Goal: Information Seeking & Learning: Find specific fact

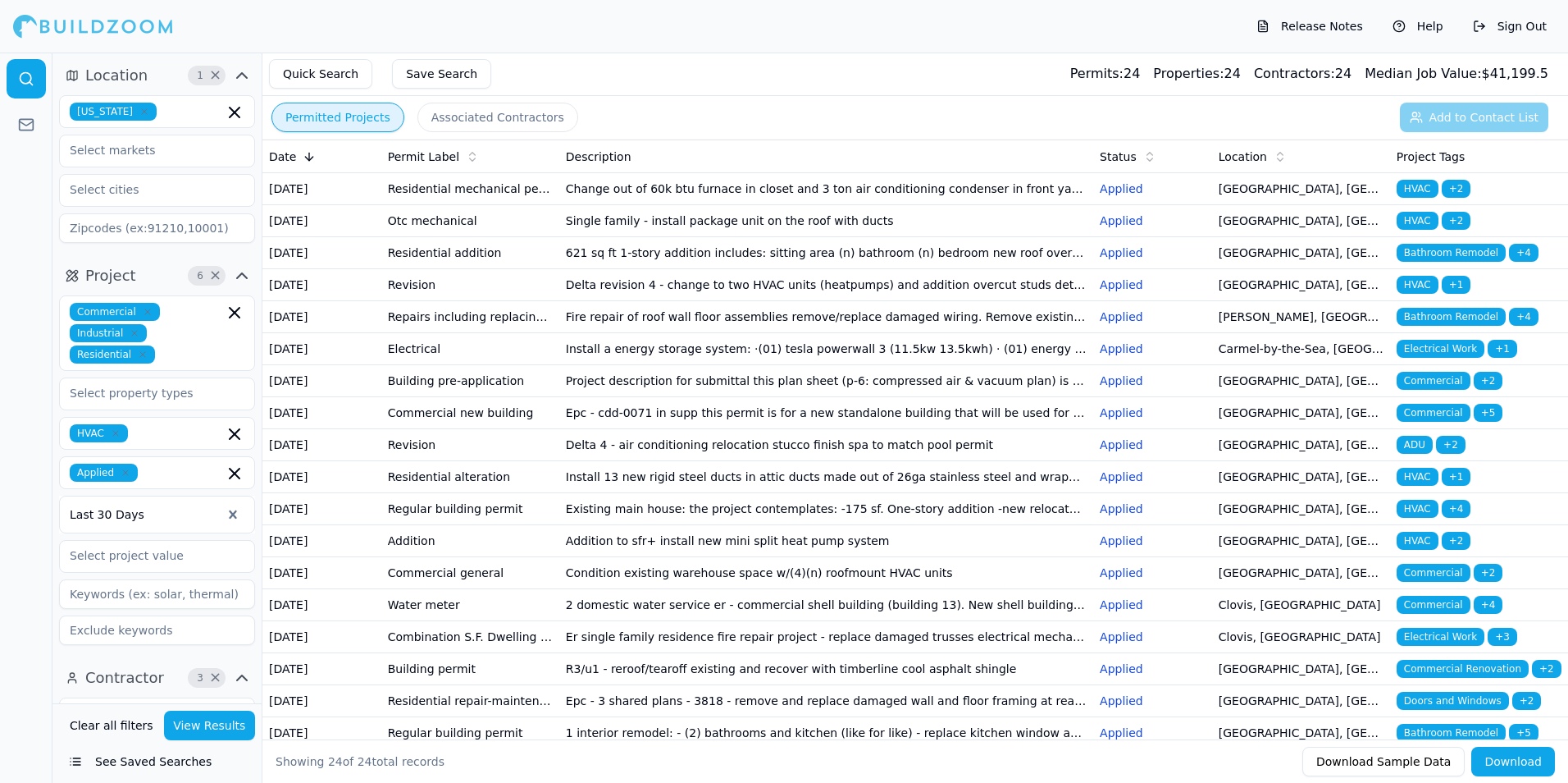
click at [173, 443] on div "HVAC" at bounding box center [157, 434] width 196 height 33
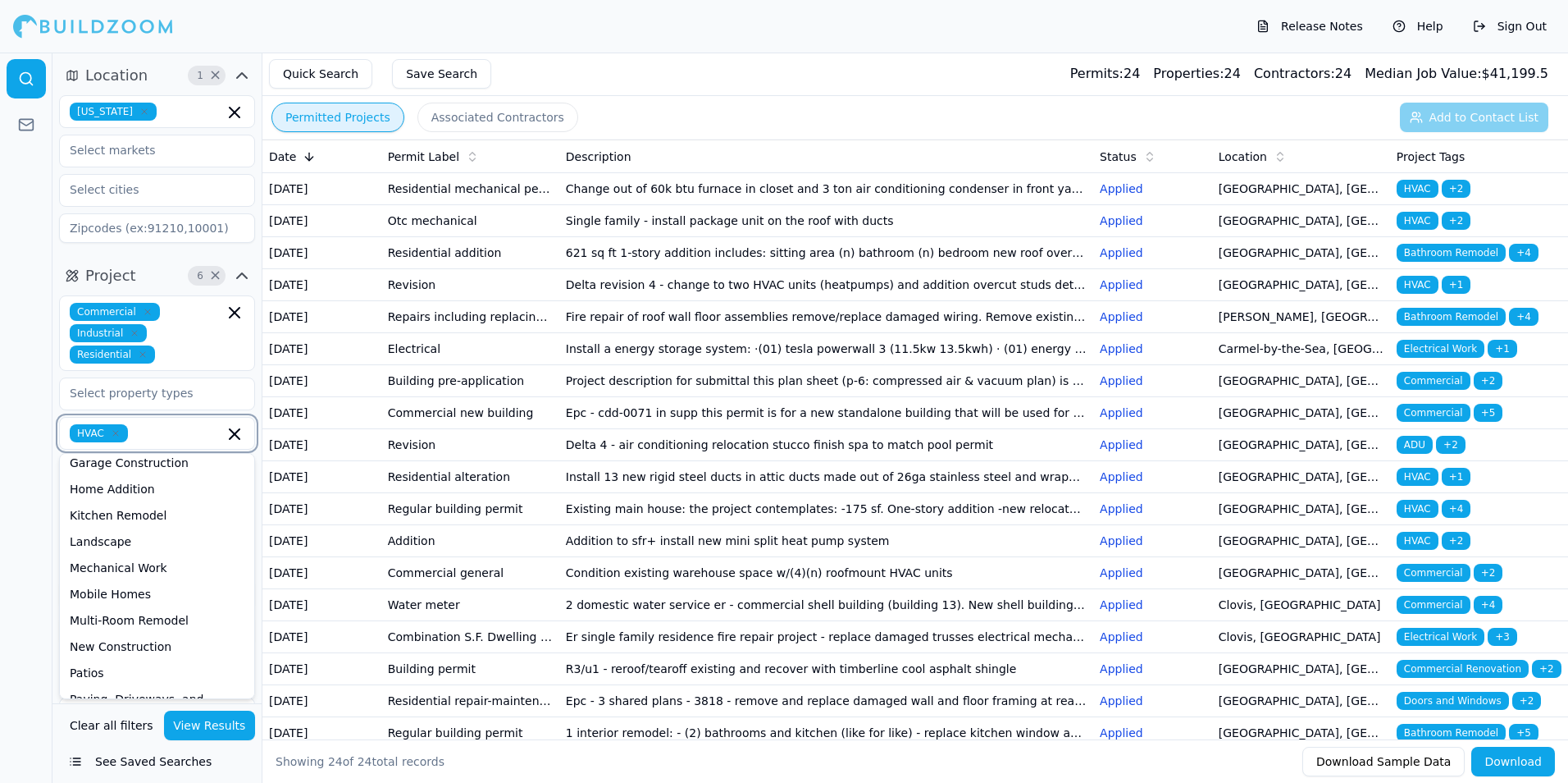
scroll to position [84, 0]
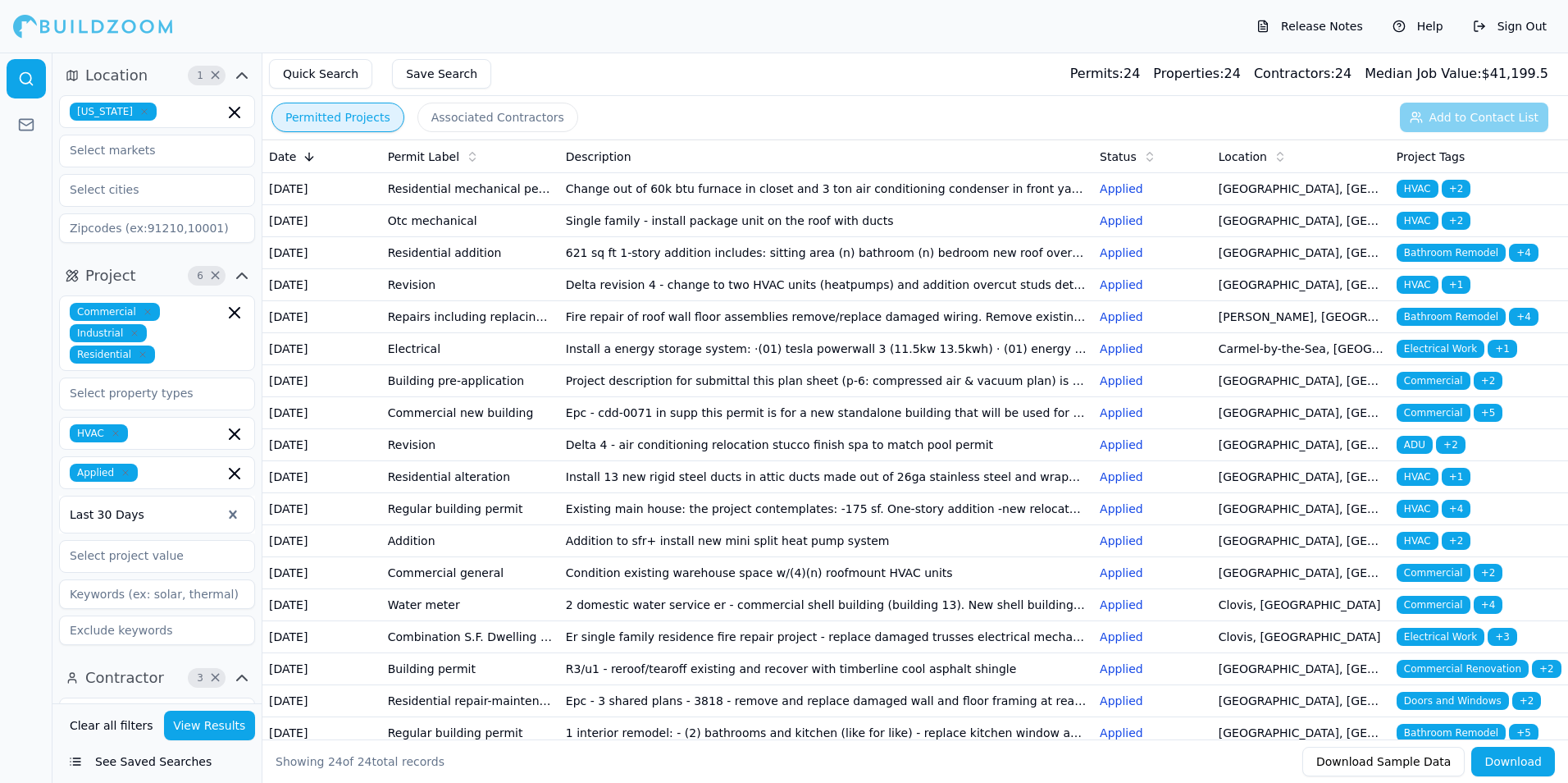
click at [106, 434] on span "HVAC" at bounding box center [99, 434] width 59 height 18
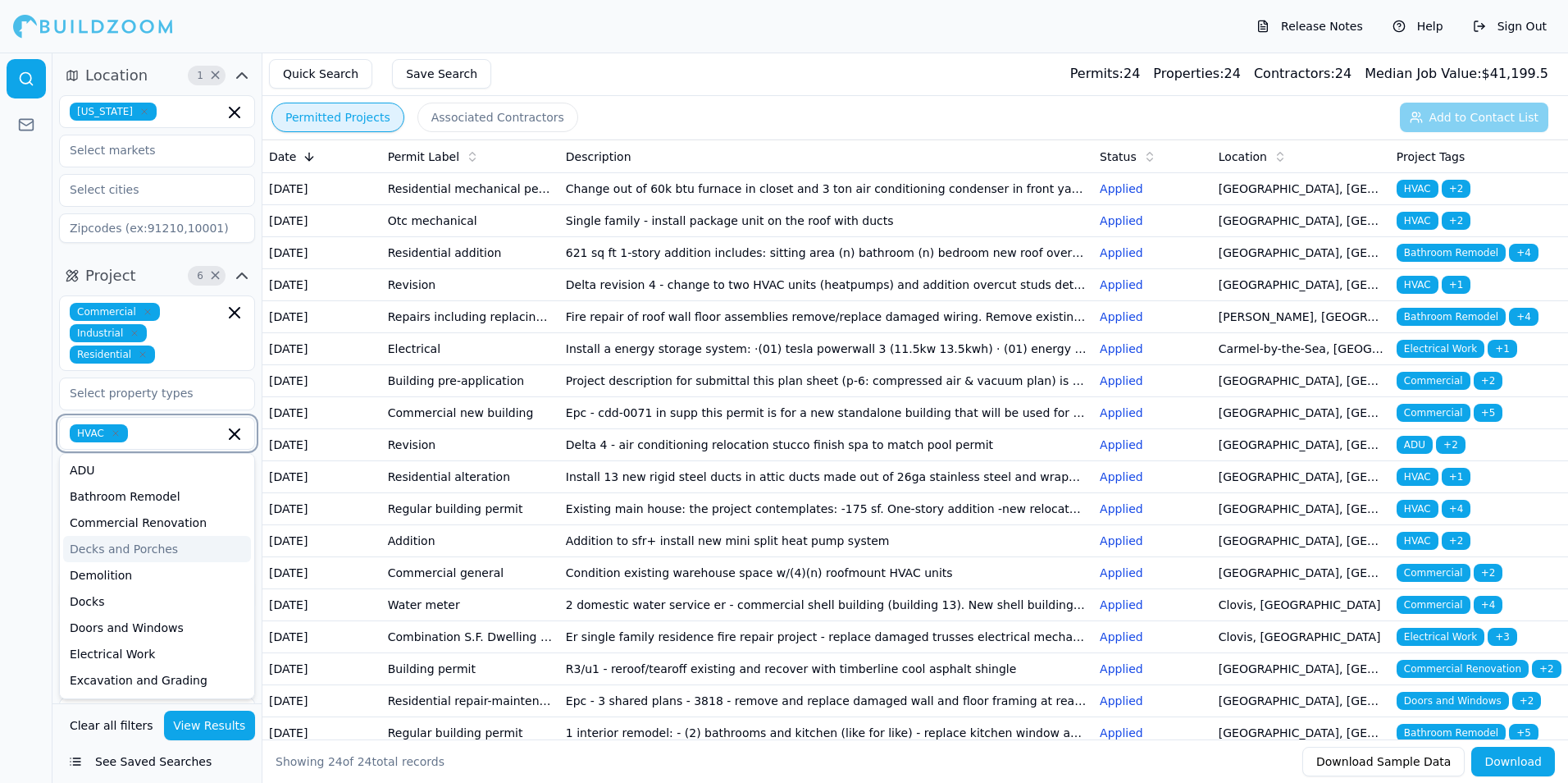
click at [112, 434] on icon "button" at bounding box center [115, 434] width 10 height 10
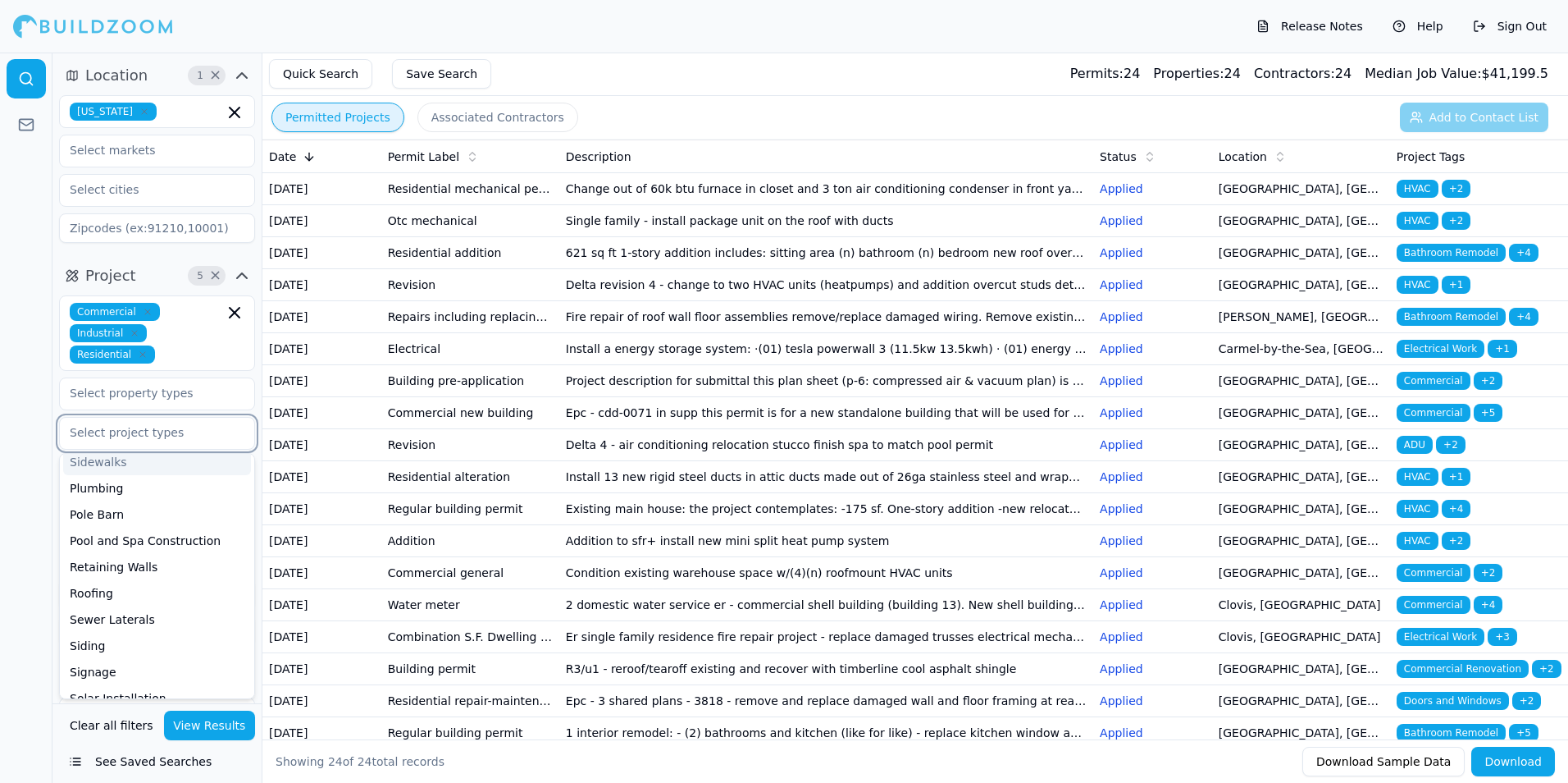
click at [126, 434] on input "text" at bounding box center [147, 433] width 174 height 30
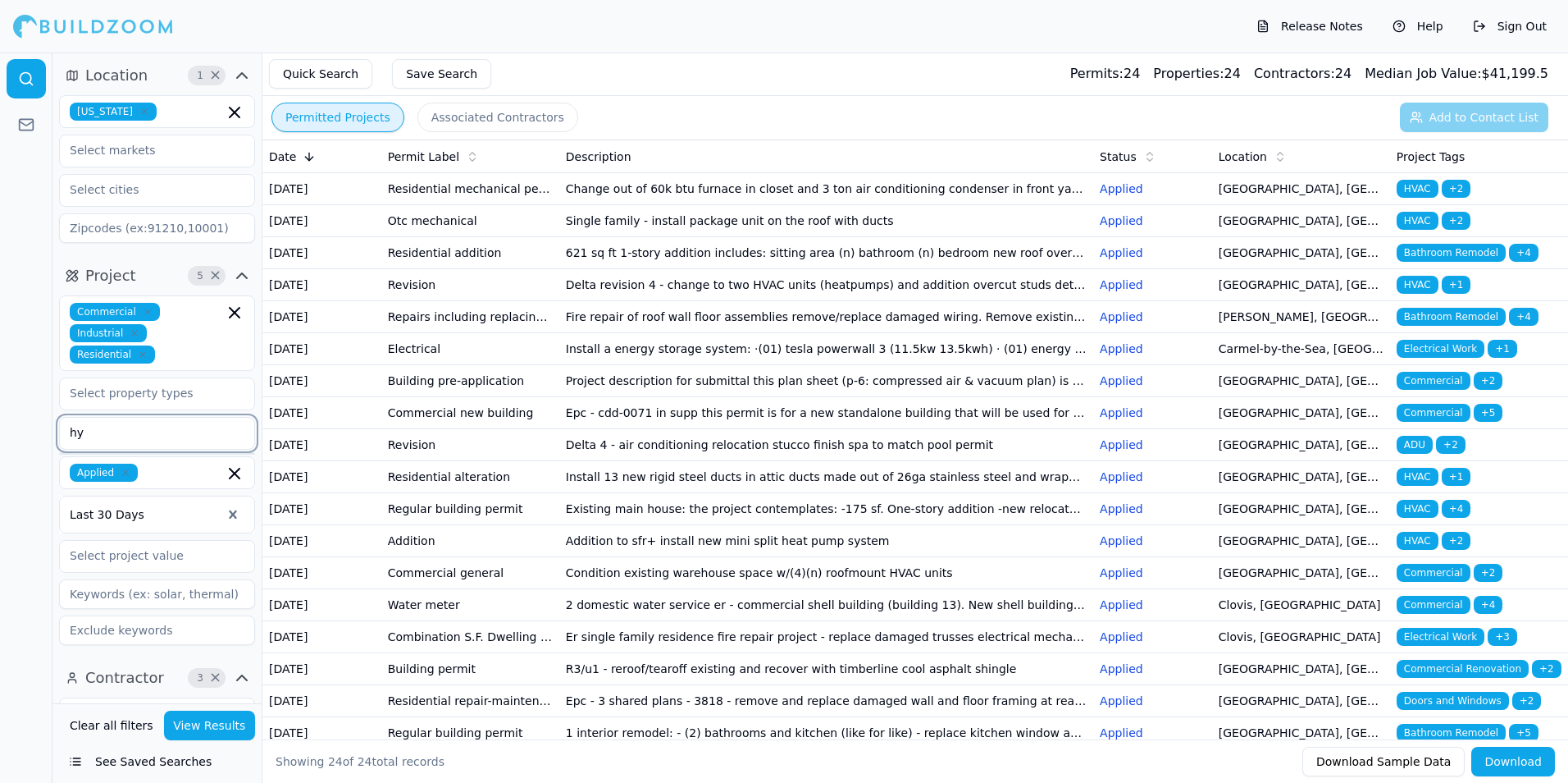
scroll to position [0, 0]
type input "hvac"
click at [120, 494] on div "Commercial Industrial Residential hvac Applied Last 30 Days" at bounding box center [157, 470] width 196 height 349
click at [102, 435] on input "hvac" at bounding box center [147, 433] width 174 height 30
click at [94, 465] on div "HVAC" at bounding box center [157, 470] width 188 height 26
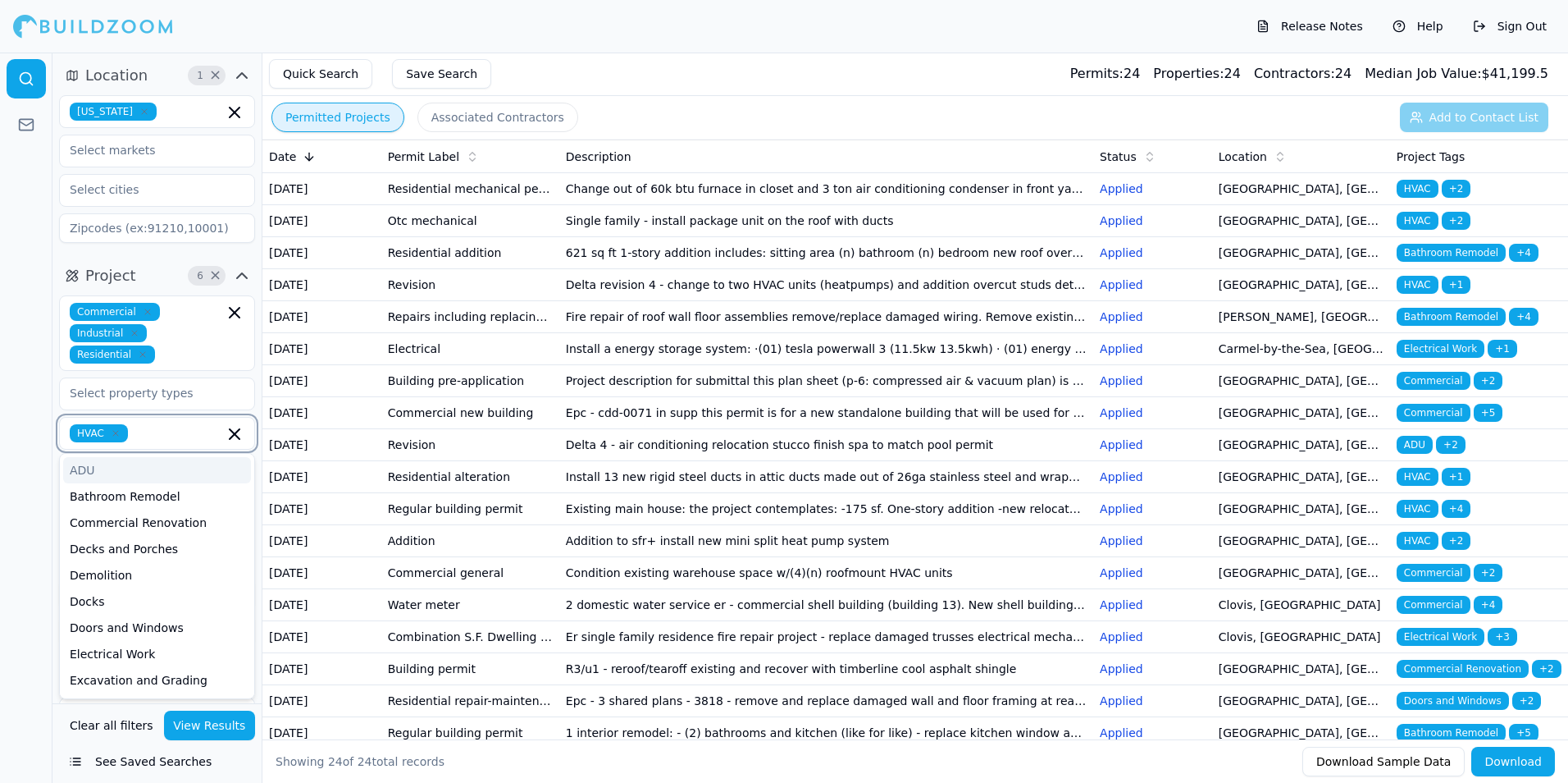
click at [153, 434] on input "text" at bounding box center [179, 434] width 89 height 18
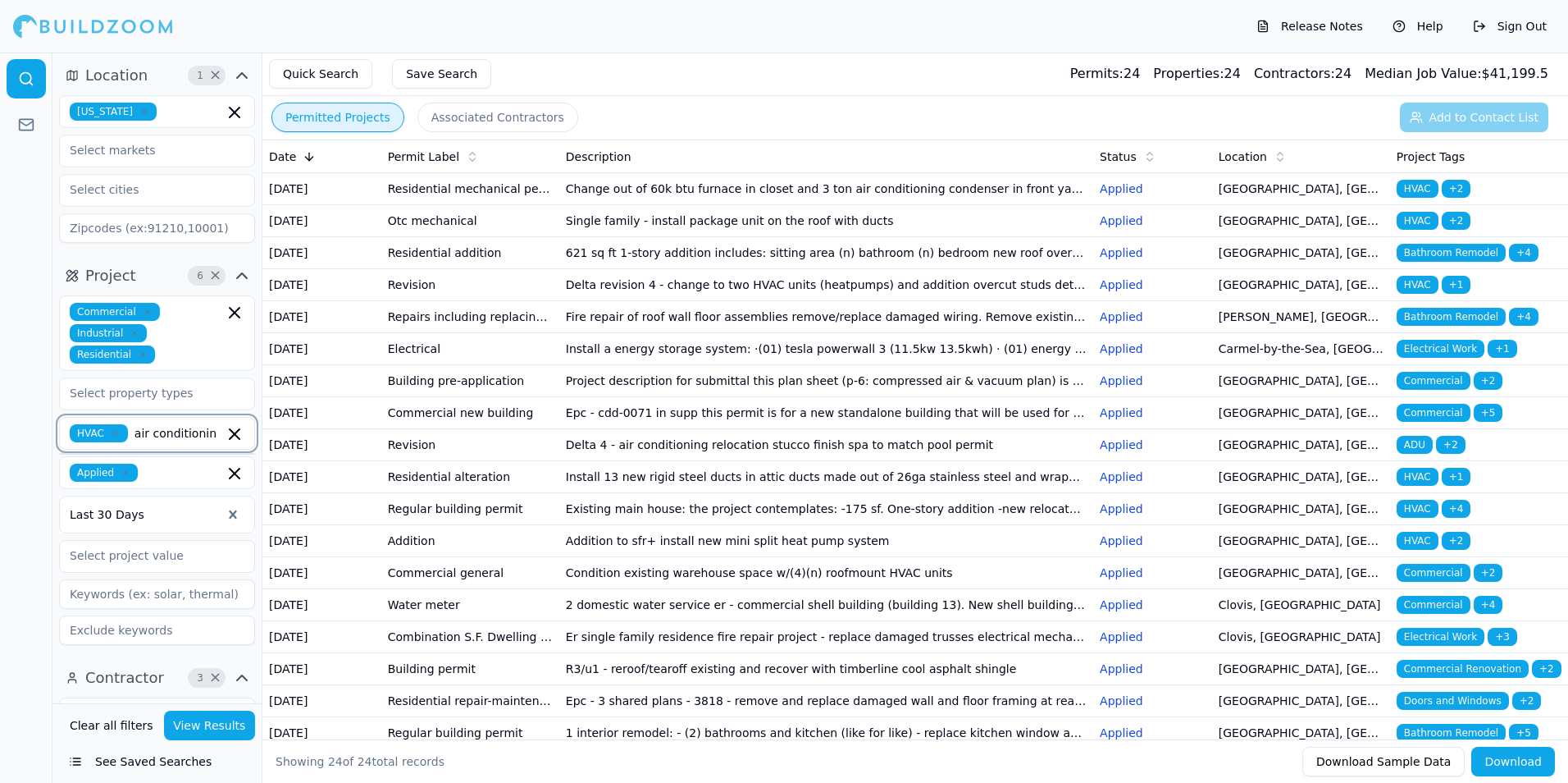
type input "air conditioning"
drag, startPoint x: 213, startPoint y: 434, endPoint x: 129, endPoint y: 441, distance: 84.3
click at [128, 443] on div "HVAC air conditioning" at bounding box center [157, 434] width 196 height 33
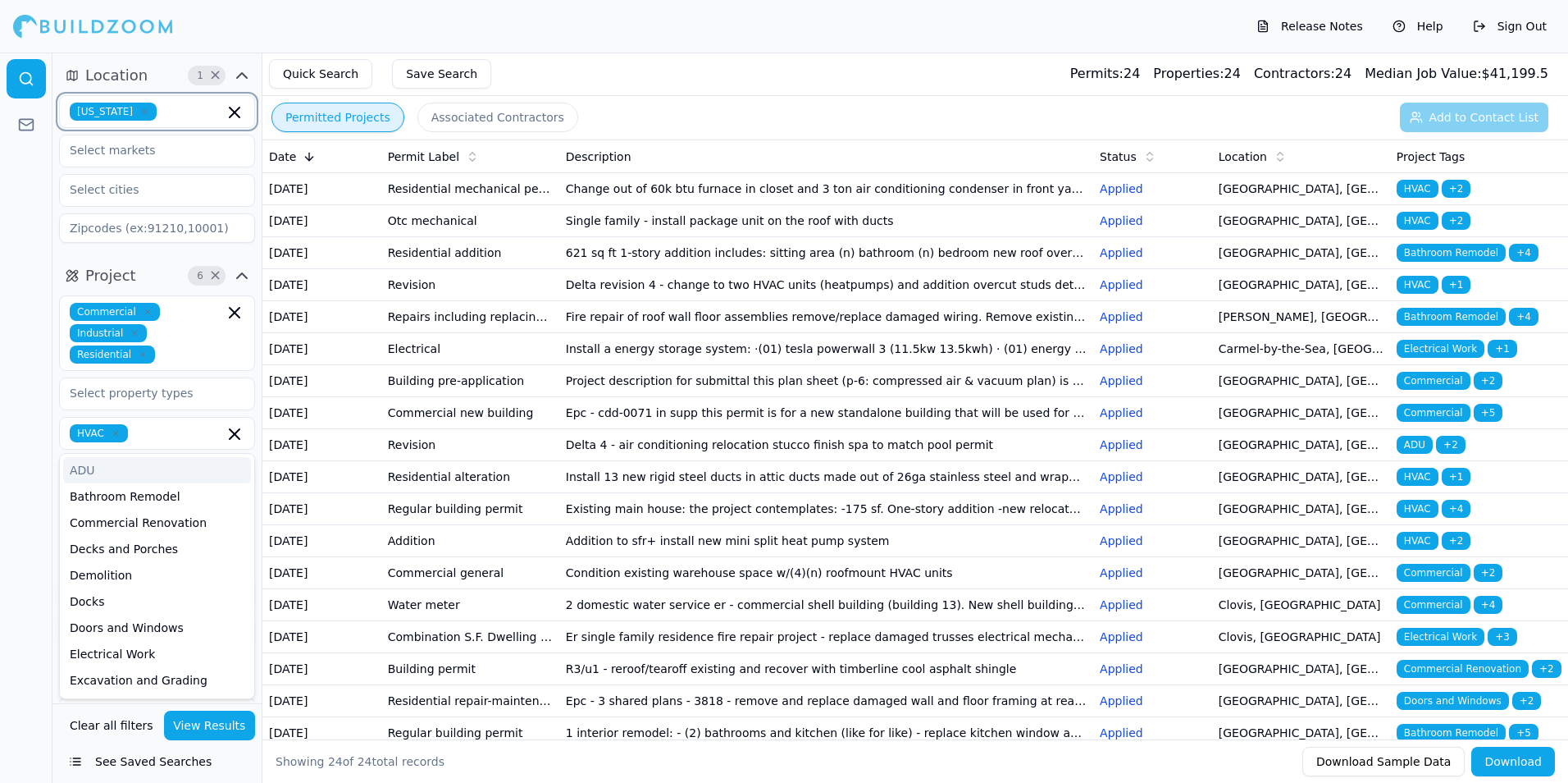
click at [170, 108] on input "text" at bounding box center [194, 111] width 61 height 18
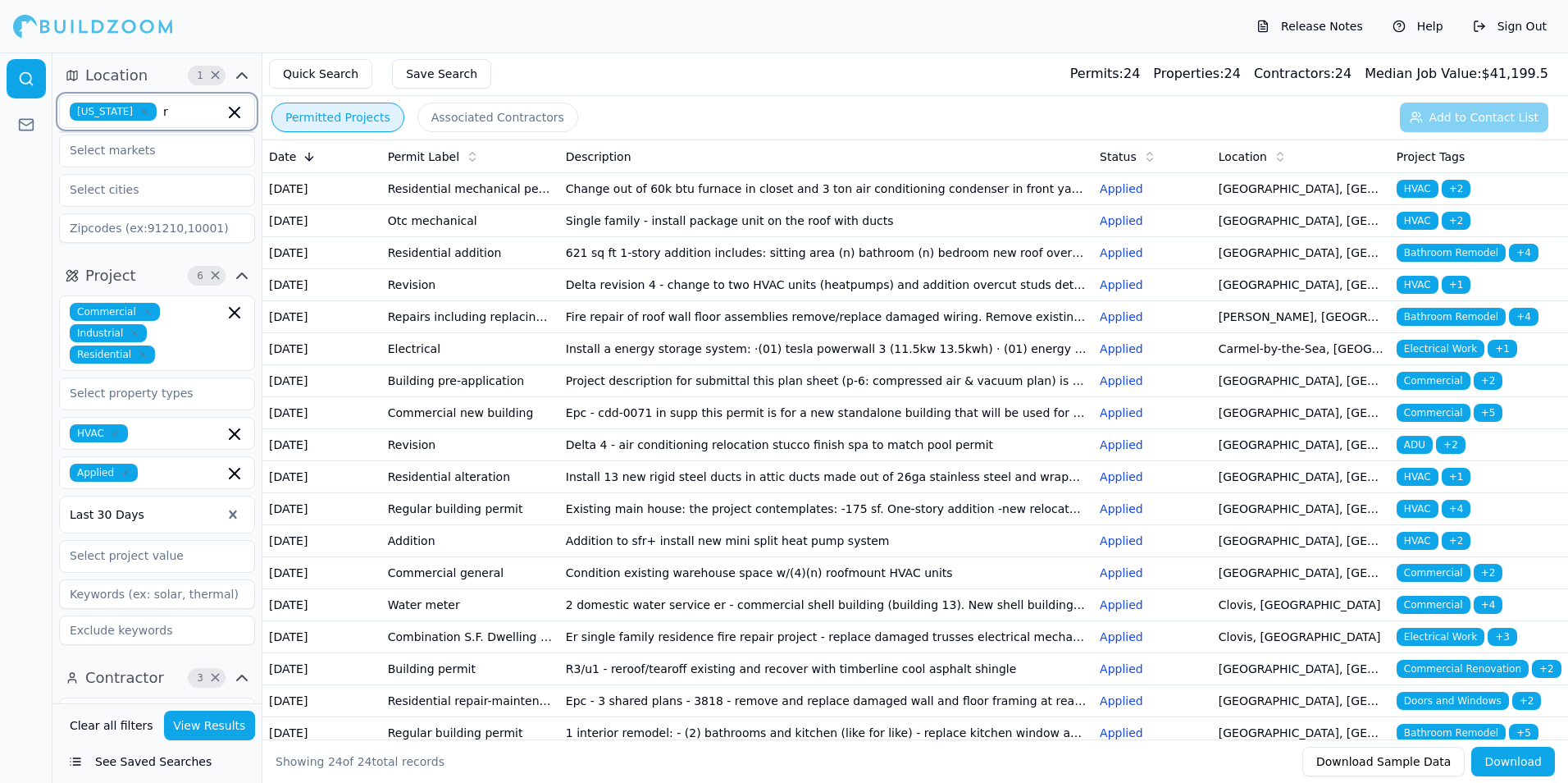
type input "r"
drag, startPoint x: 173, startPoint y: 150, endPoint x: 156, endPoint y: 143, distance: 18.4
click at [157, 143] on input "text" at bounding box center [147, 150] width 174 height 30
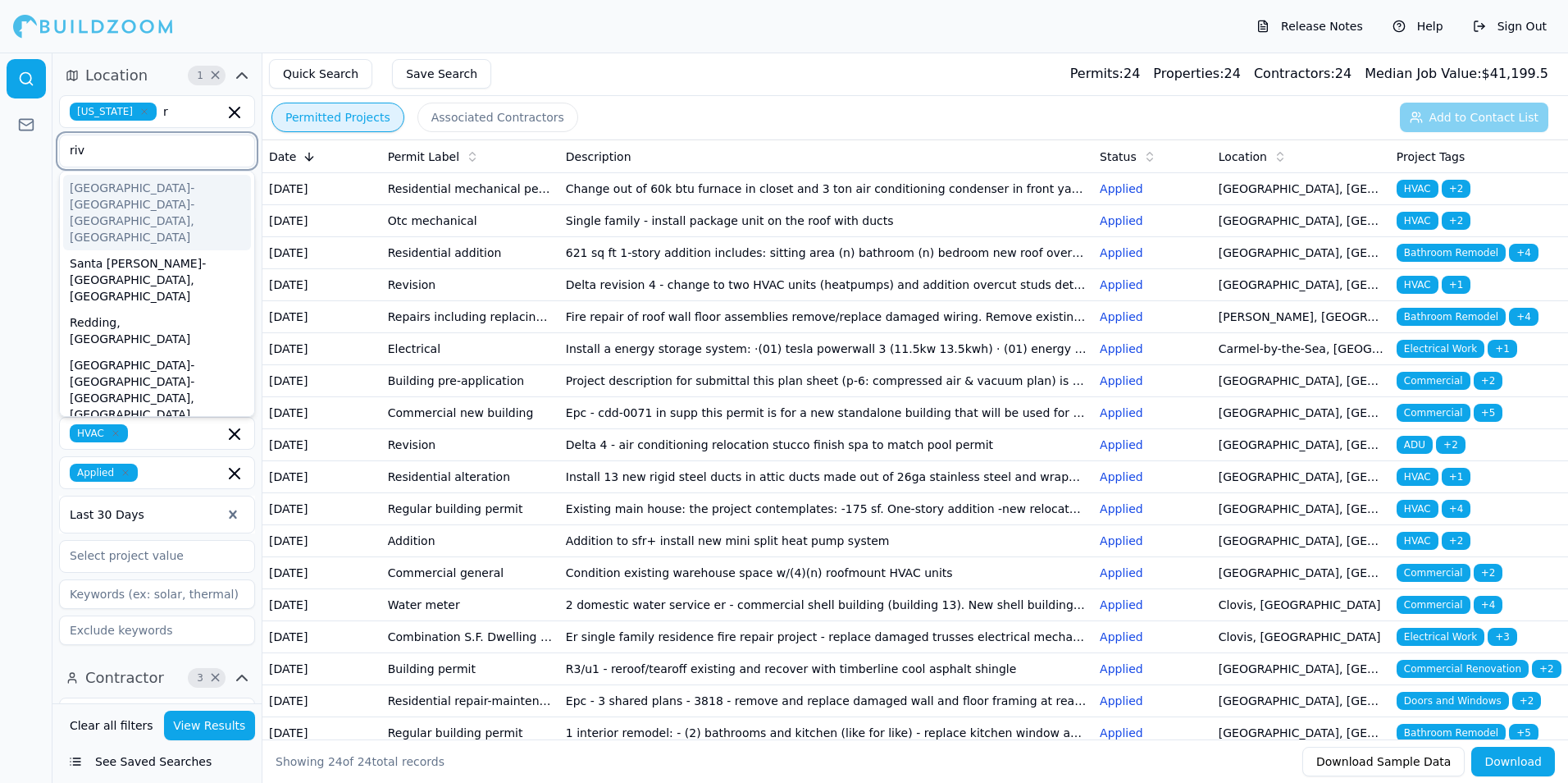
type input "rive"
click at [195, 208] on div "[GEOGRAPHIC_DATA]-[GEOGRAPHIC_DATA]-[GEOGRAPHIC_DATA], [GEOGRAPHIC_DATA]" at bounding box center [157, 213] width 188 height 76
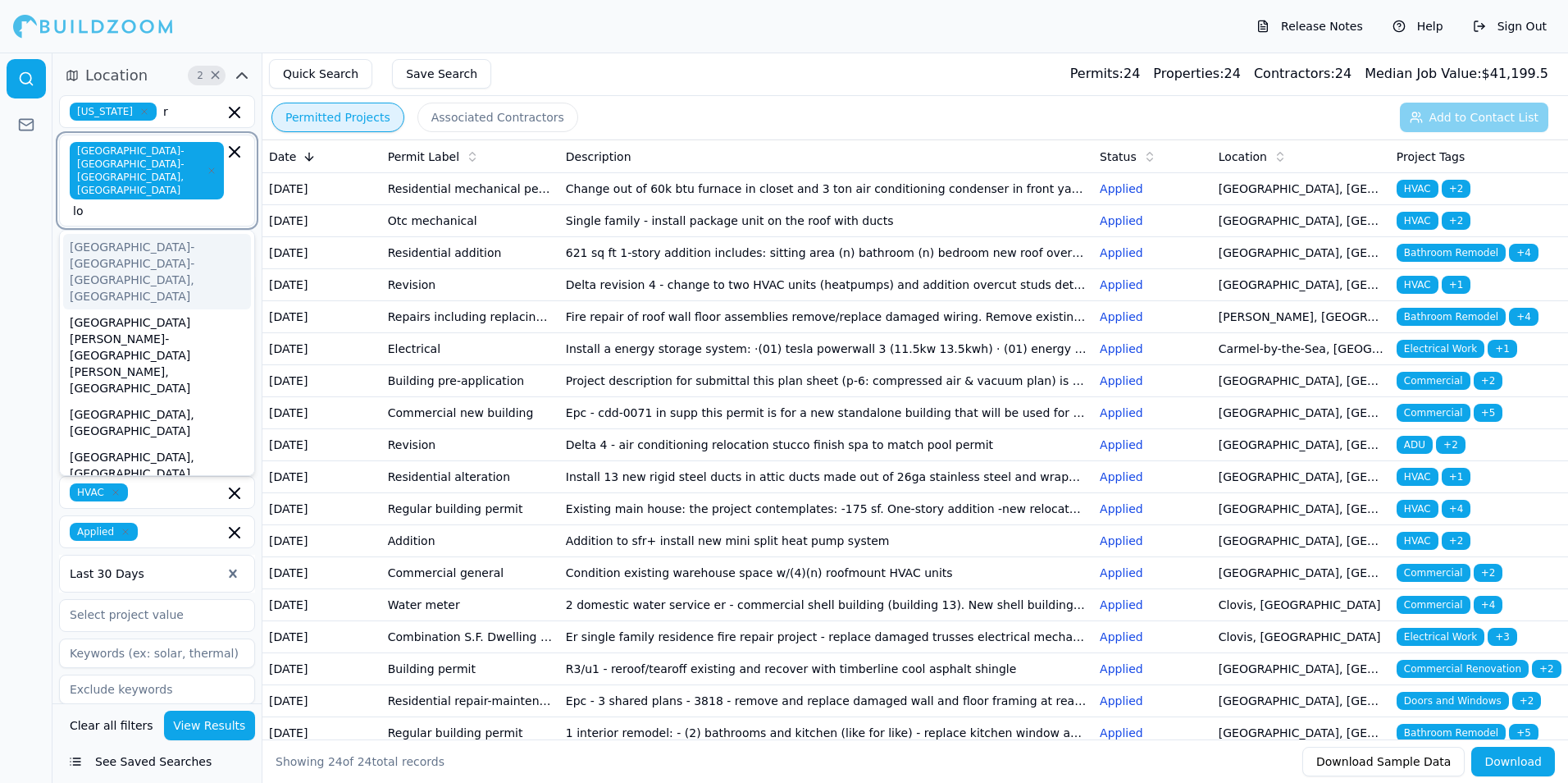
type input "los"
click at [147, 234] on div "[GEOGRAPHIC_DATA]-[GEOGRAPHIC_DATA]-[GEOGRAPHIC_DATA], [GEOGRAPHIC_DATA]" at bounding box center [157, 272] width 188 height 76
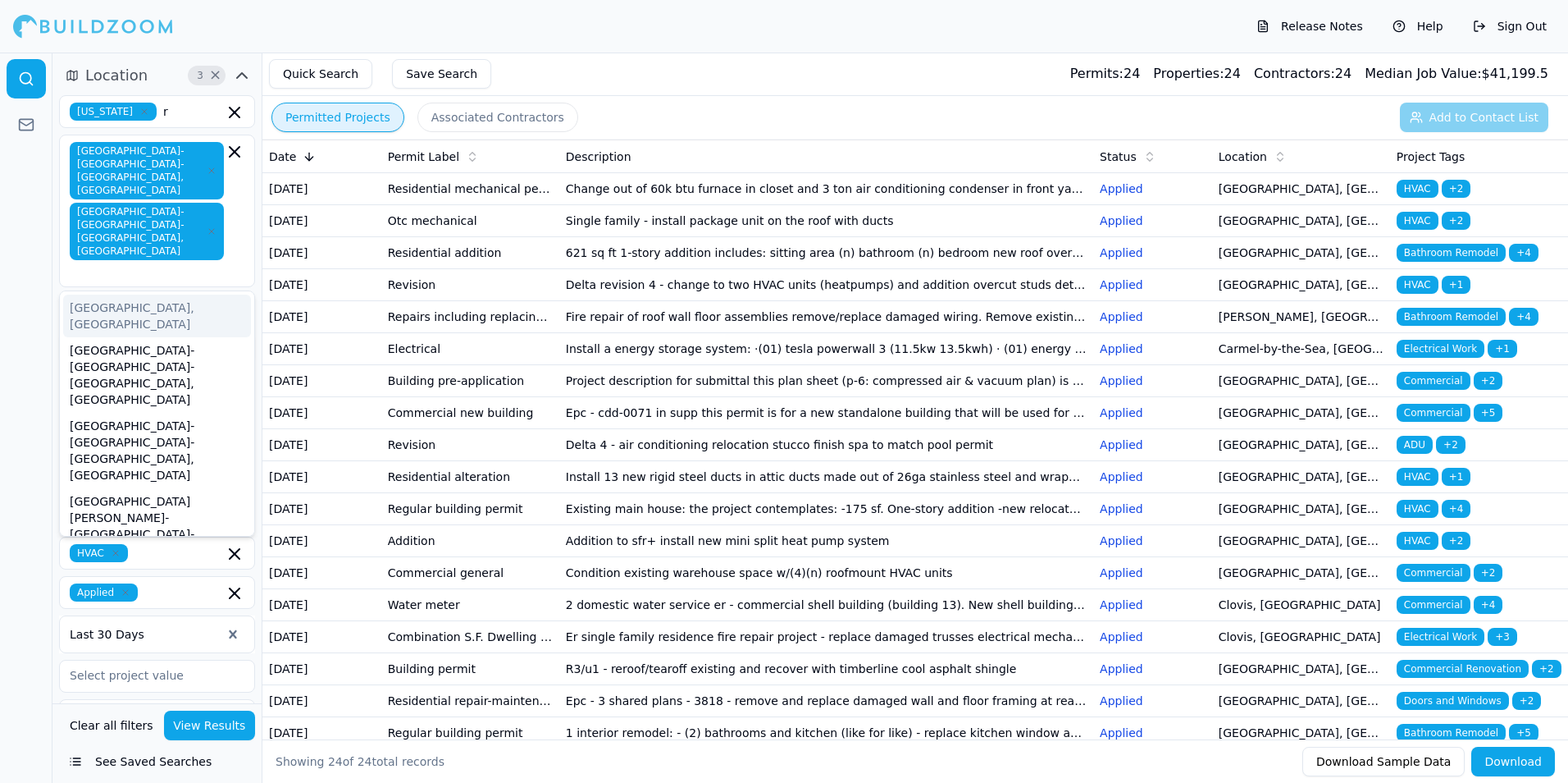
click at [18, 217] on div at bounding box center [26, 418] width 53 height 730
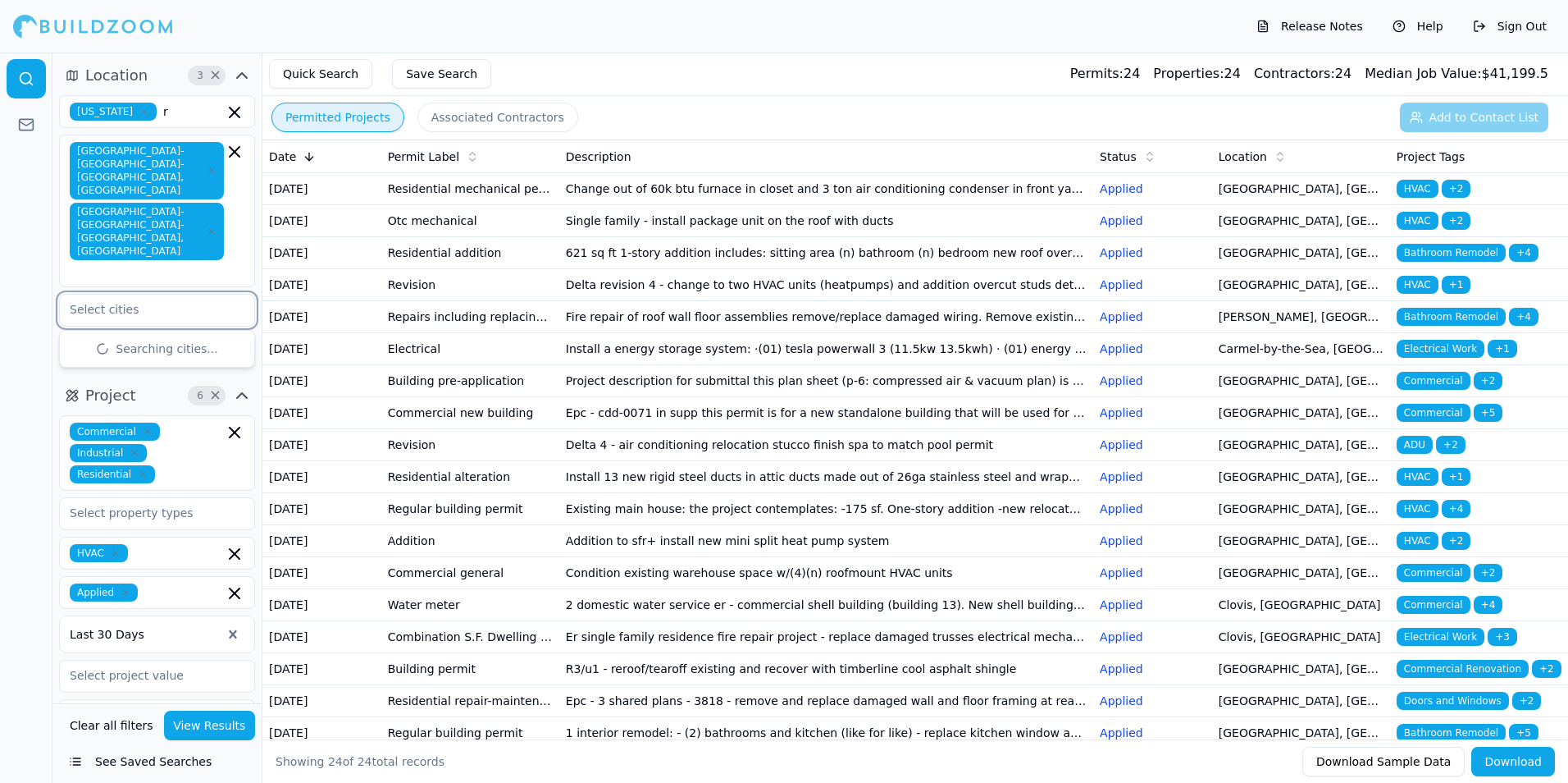
click at [157, 294] on input "text" at bounding box center [147, 309] width 174 height 30
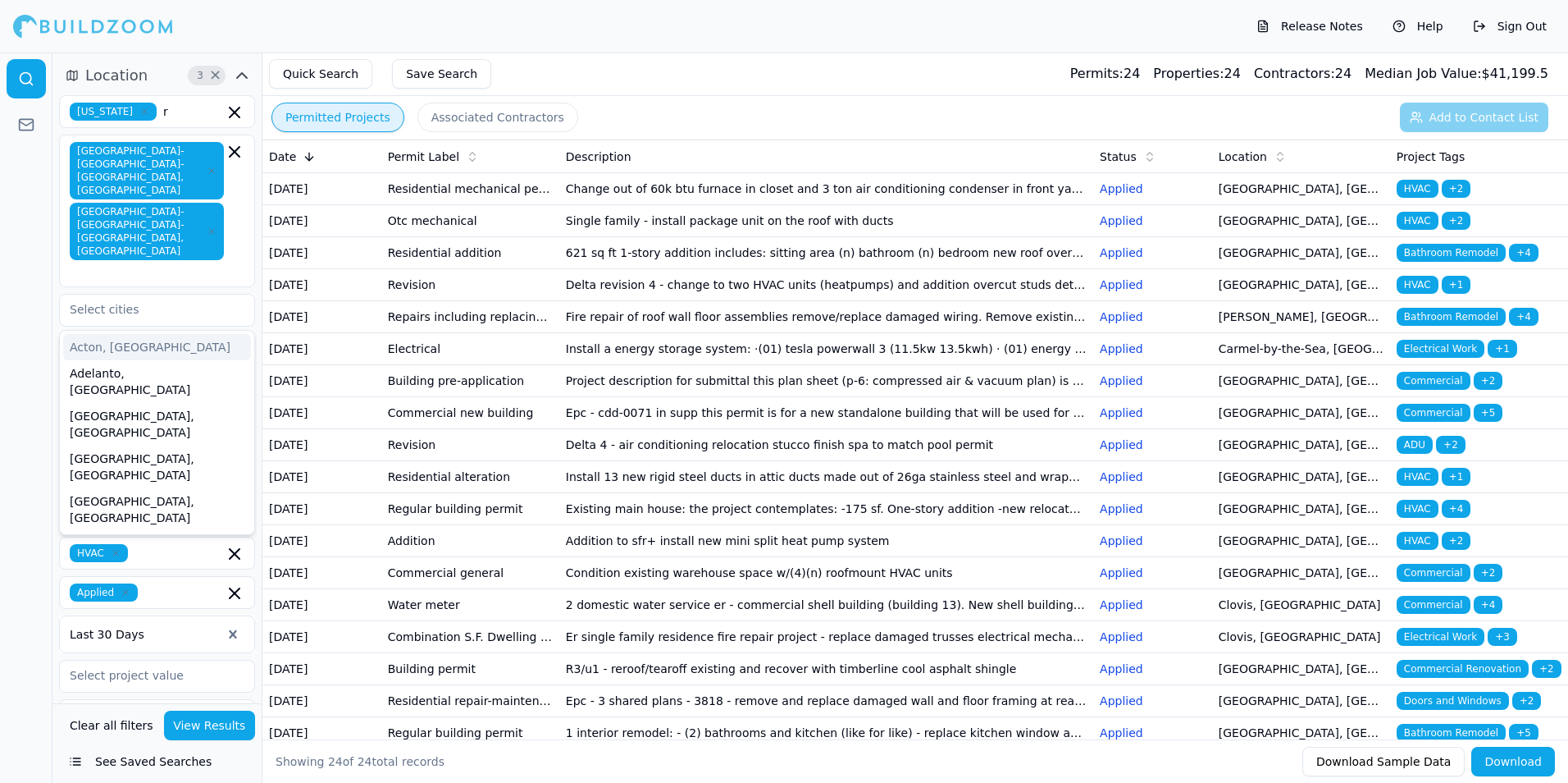
click at [0, 257] on html "Release Notes Help Sign Out Location 3 × [US_STATE] [GEOGRAPHIC_DATA]-[GEOGRAPH…" at bounding box center [784, 392] width 1568 height 783
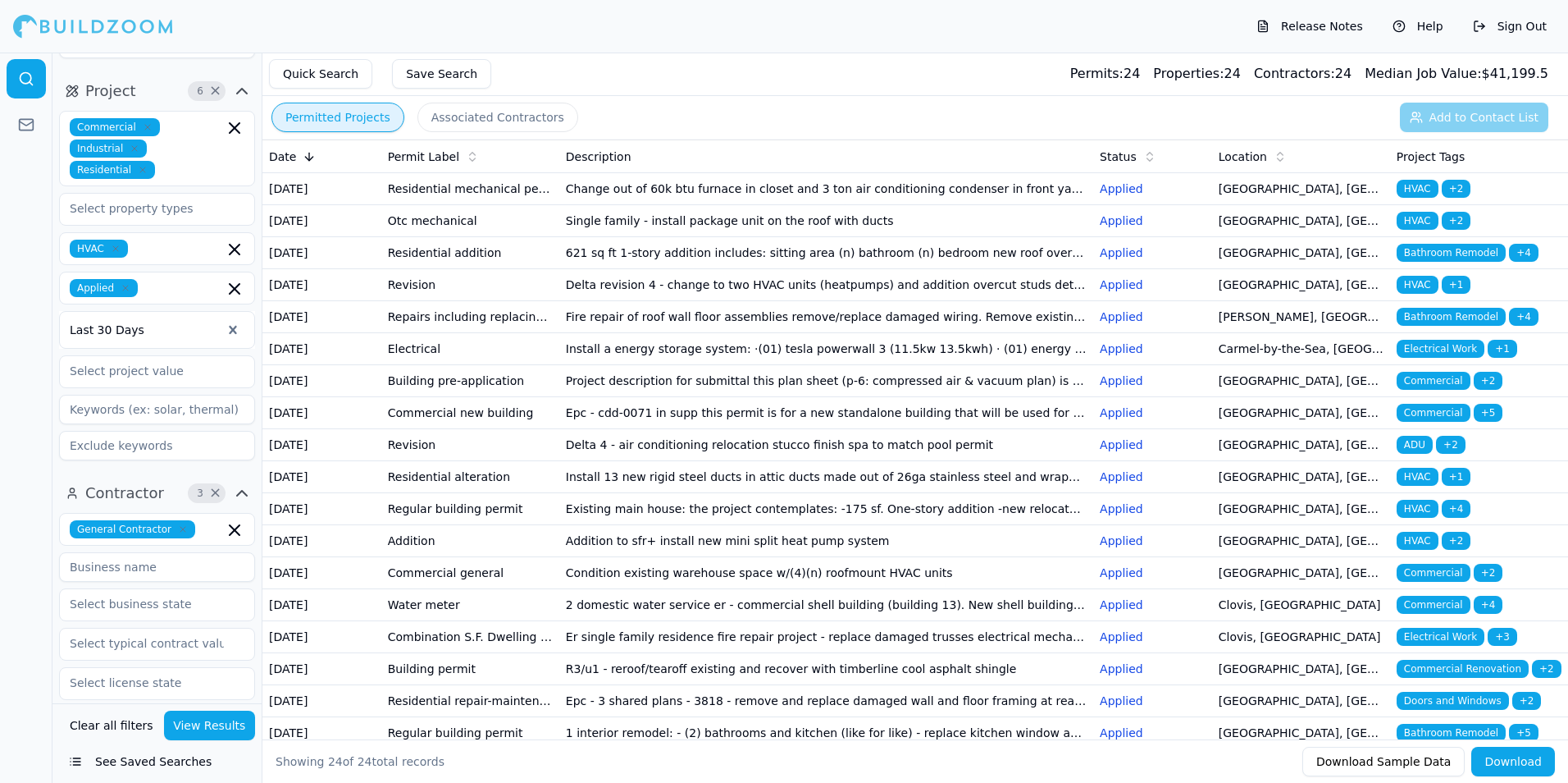
scroll to position [328, 0]
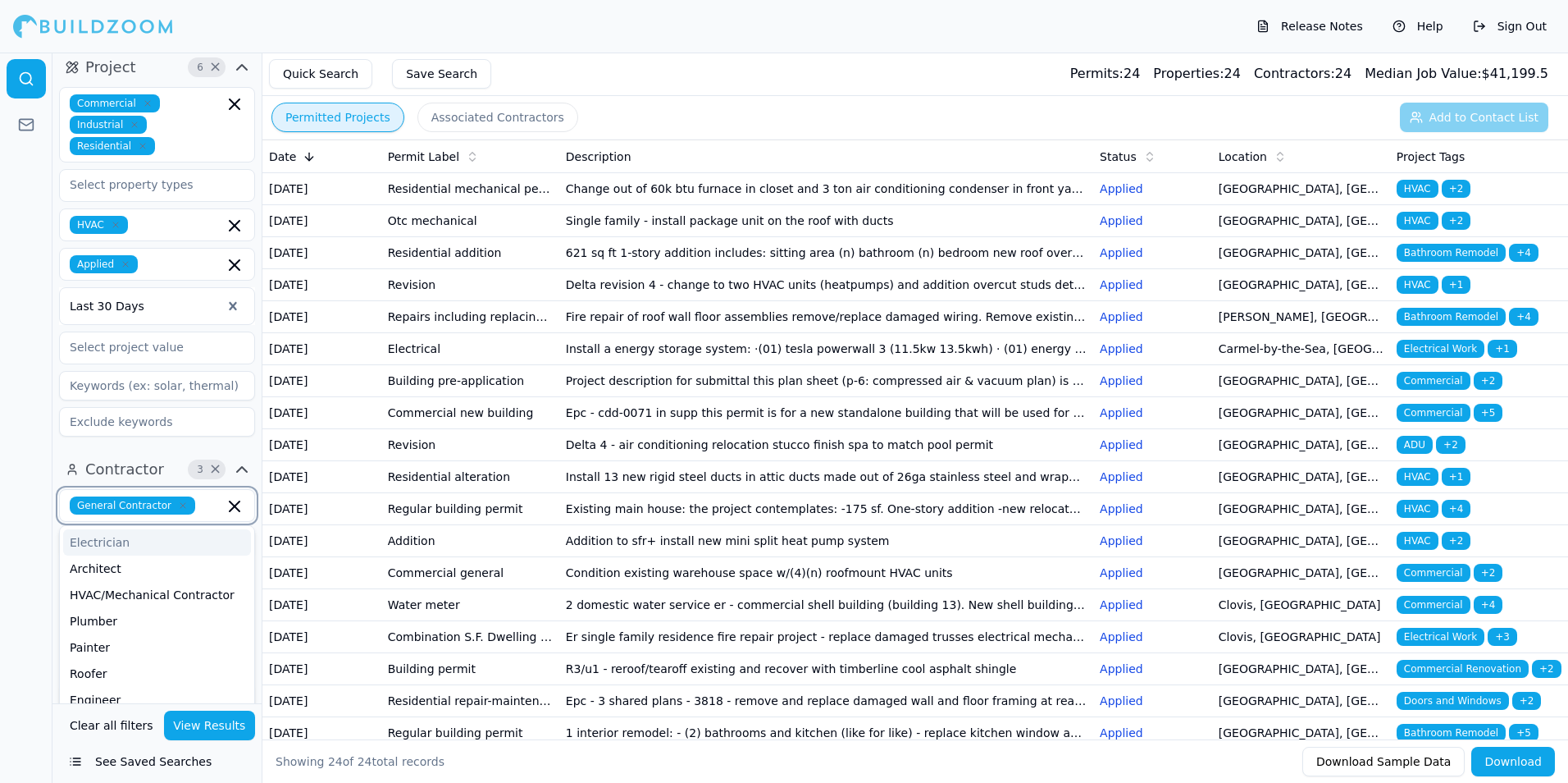
click at [202, 496] on input "text" at bounding box center [213, 505] width 22 height 18
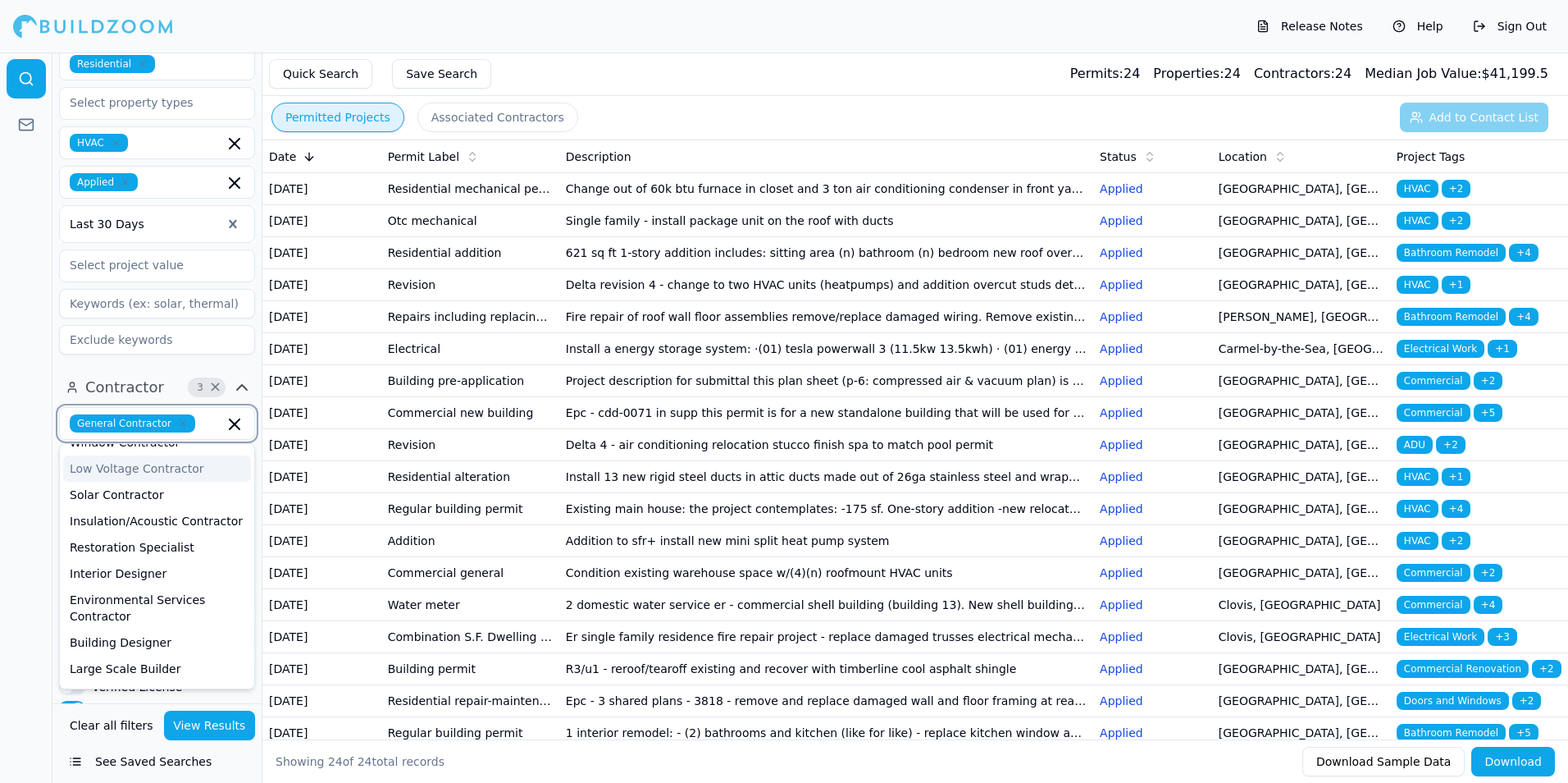
click at [241, 415] on icon "button" at bounding box center [235, 424] width 20 height 20
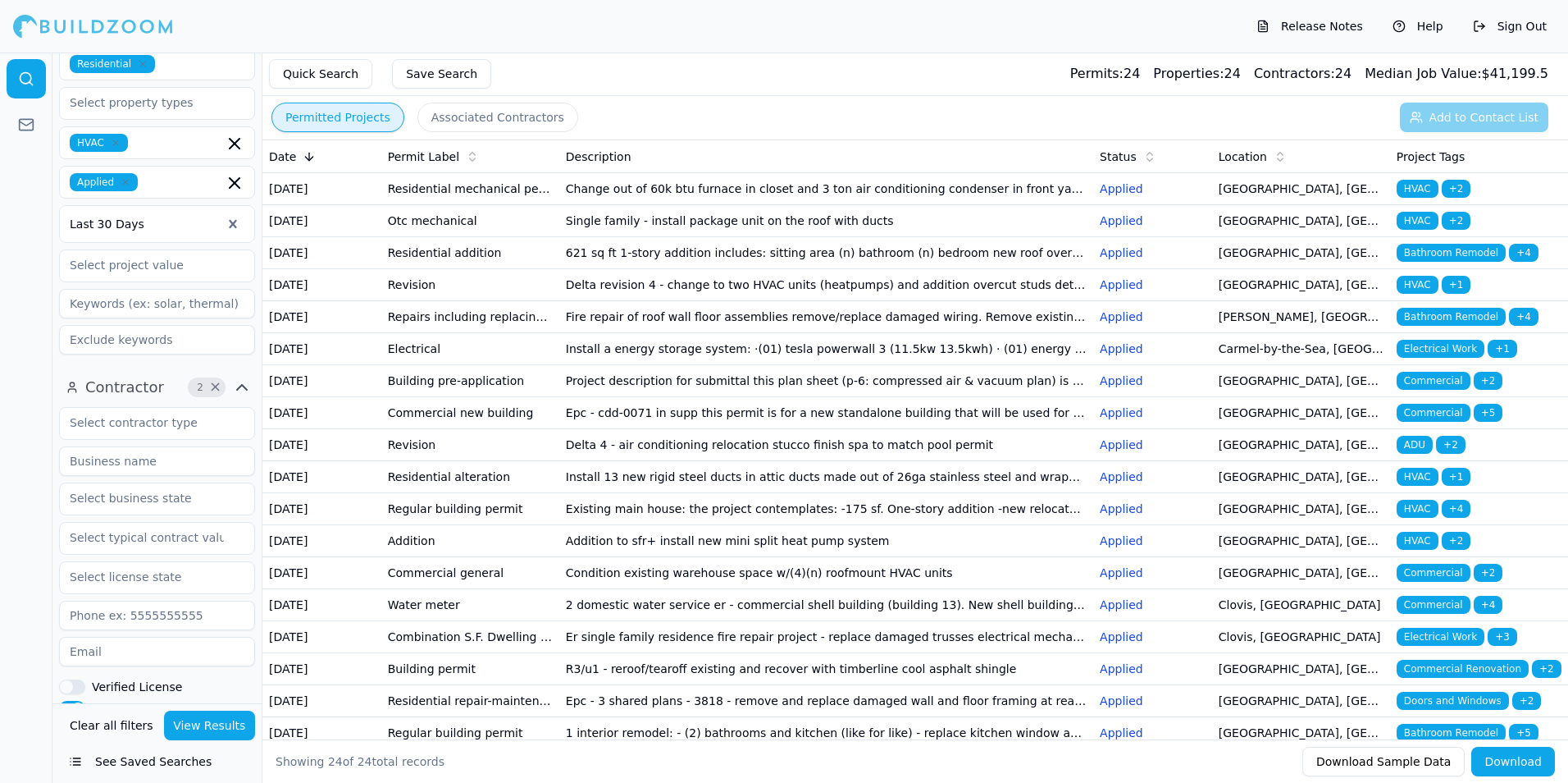
click at [0, 384] on html "Release Notes Help Sign Out Location 3 × [US_STATE] [GEOGRAPHIC_DATA]-[GEOGRAPH…" at bounding box center [784, 392] width 1568 height 783
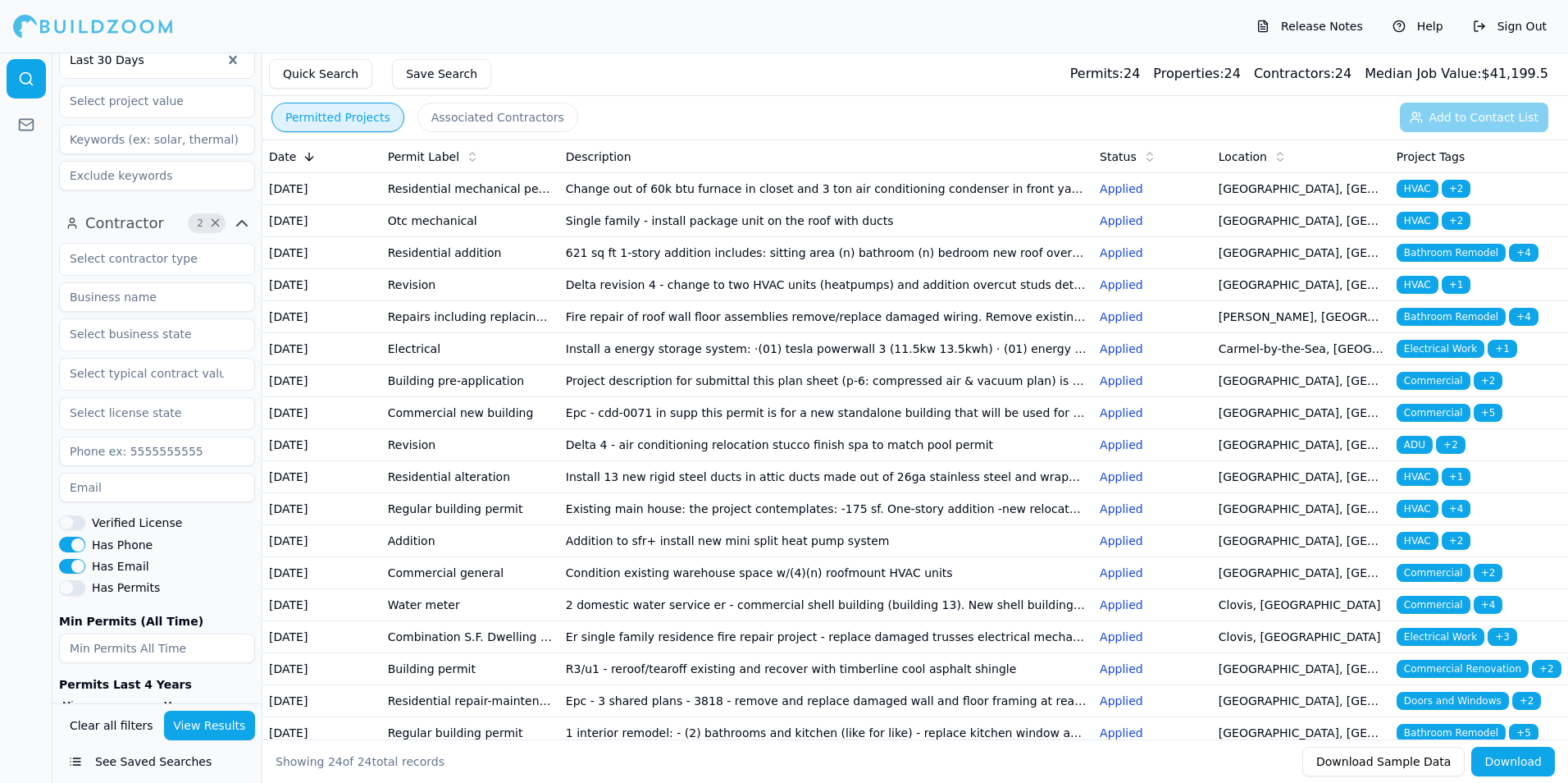
scroll to position [584, 0]
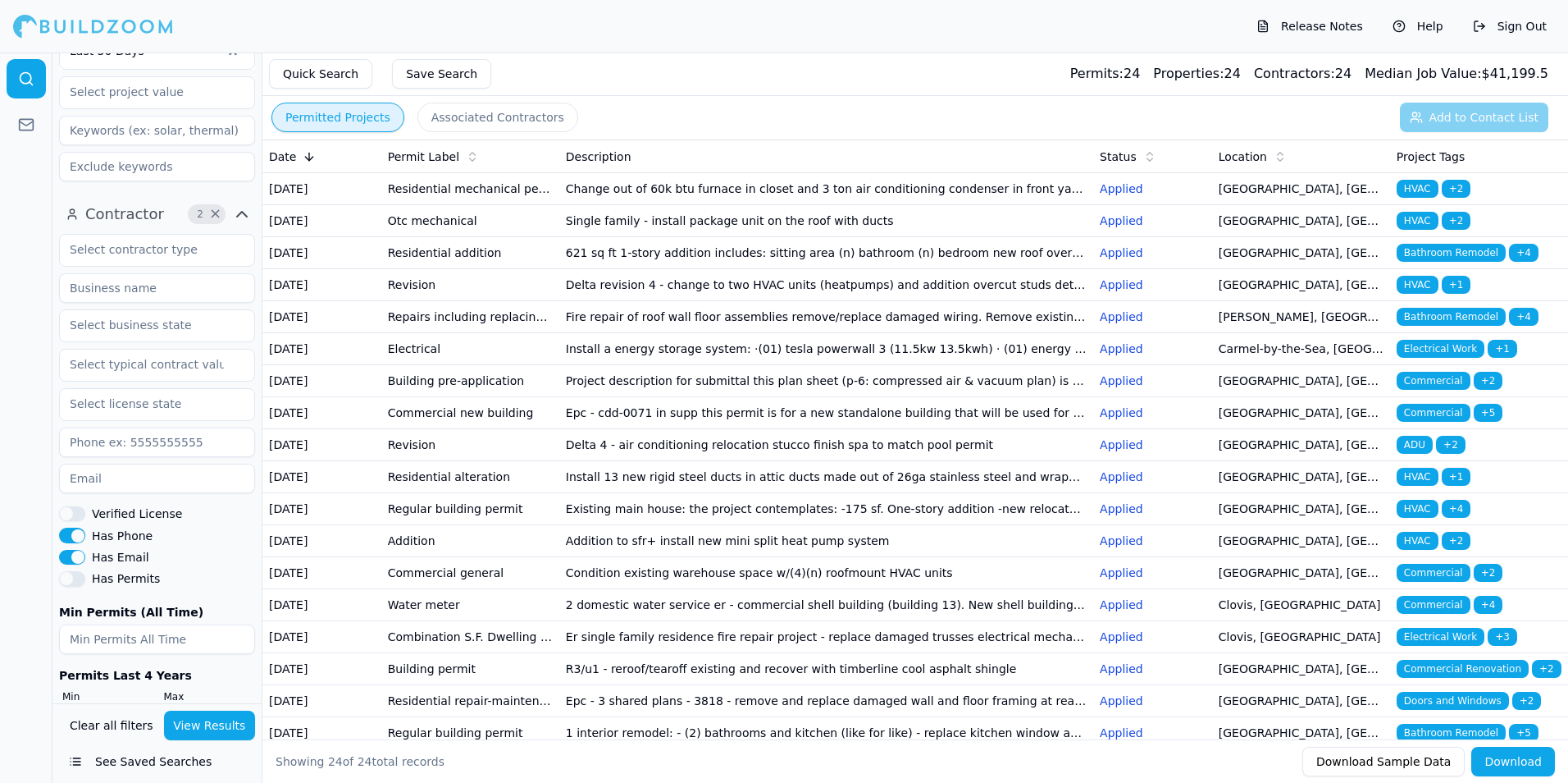
click at [202, 722] on button "View Results" at bounding box center [209, 725] width 91 height 30
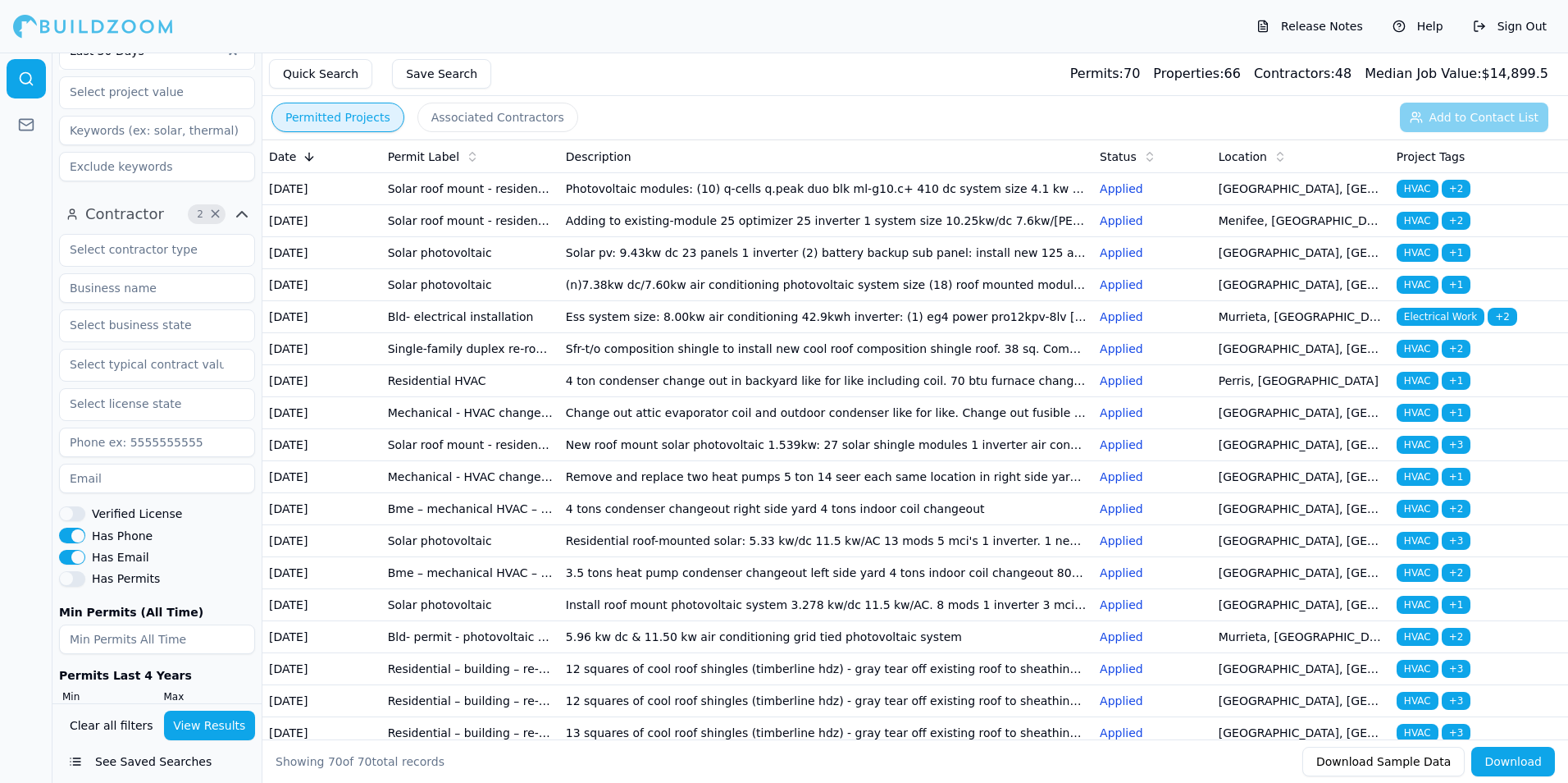
click at [555, 269] on td "Solar photovoltaic" at bounding box center [470, 253] width 178 height 32
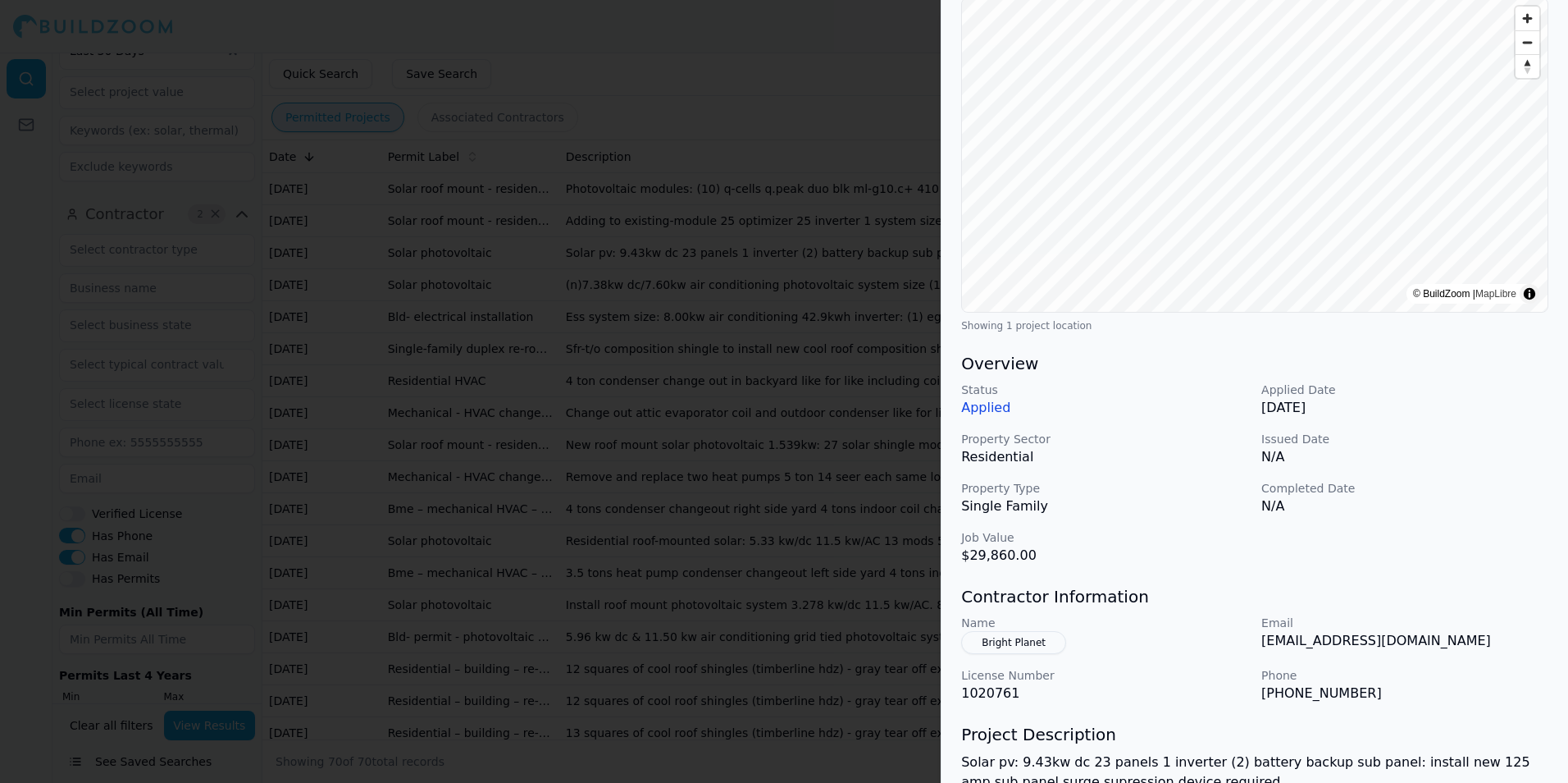
scroll to position [246, 0]
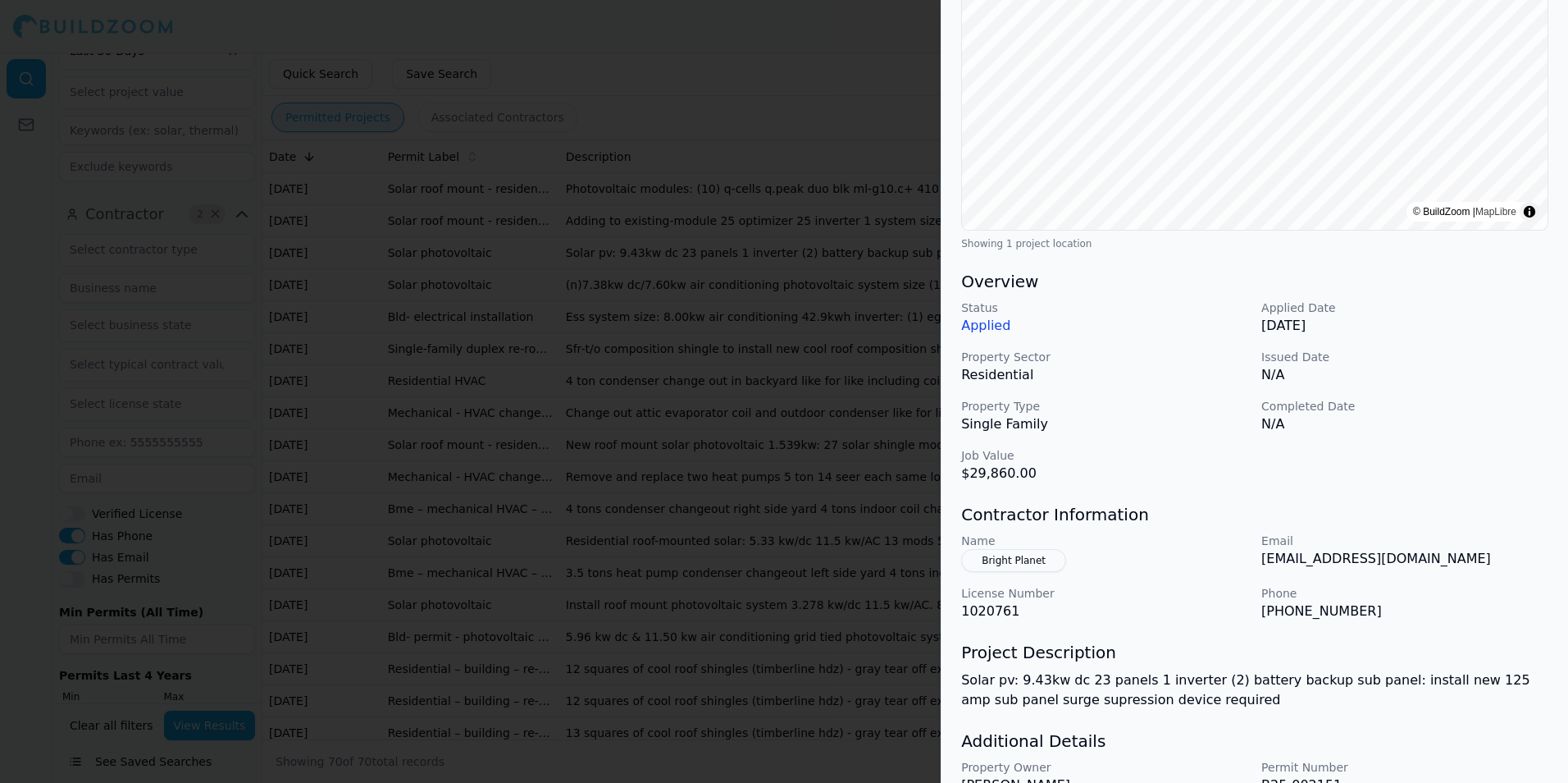
click at [887, 507] on div at bounding box center [784, 392] width 1568 height 783
